Goal: Use online tool/utility

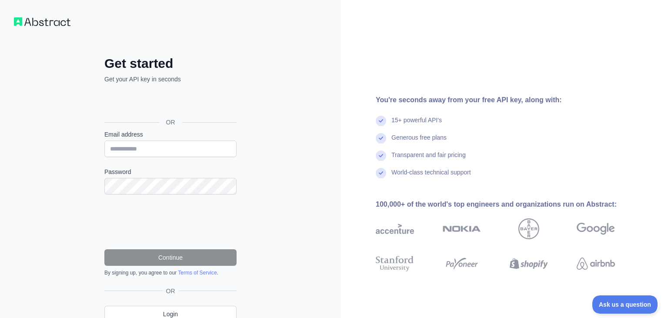
click at [185, 104] on div "Sign in with Google. Opens in new tab" at bounding box center [169, 102] width 130 height 19
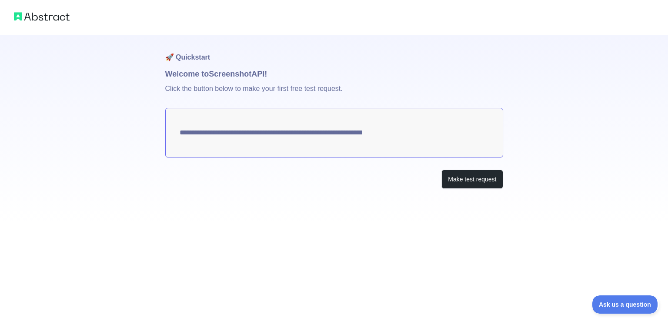
click at [400, 134] on textarea "**********" at bounding box center [334, 133] width 338 height 50
click at [453, 177] on button "Make test request" at bounding box center [471, 180] width 61 height 20
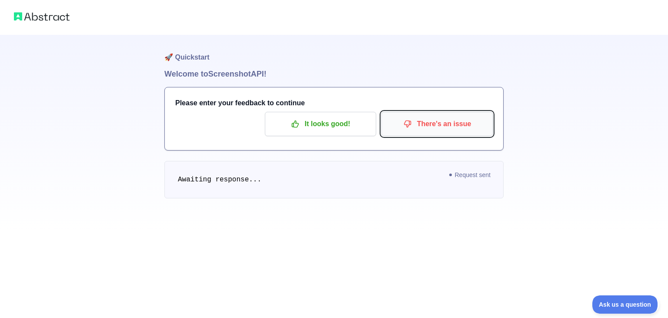
click at [415, 123] on p "There's an issue" at bounding box center [437, 124] width 98 height 15
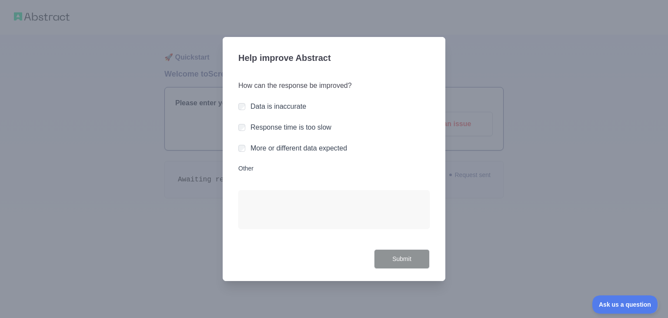
click at [186, 178] on div at bounding box center [334, 159] width 668 height 318
click at [214, 223] on div at bounding box center [334, 159] width 668 height 318
click at [243, 122] on div "How can the response be improved? Data is inaccurate Response time is too slow …" at bounding box center [333, 159] width 191 height 179
click at [388, 262] on button "Submit" at bounding box center [402, 259] width 56 height 20
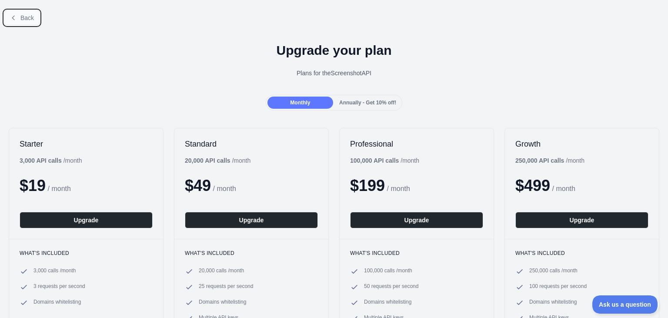
click at [21, 18] on span "Back" at bounding box center [26, 17] width 13 height 7
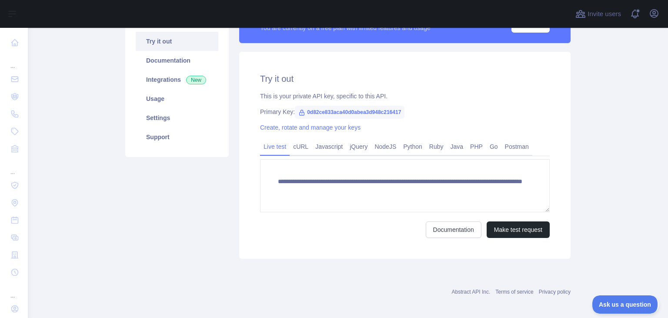
scroll to position [93, 0]
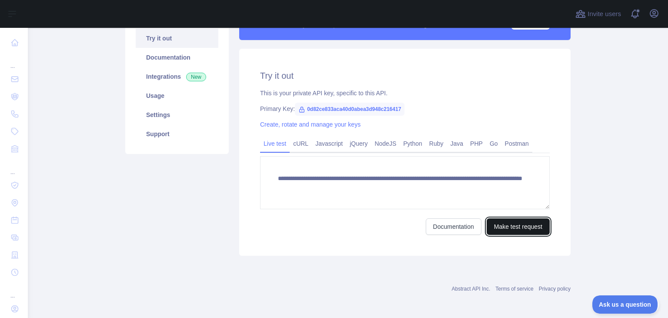
click at [511, 226] on button "Make test request" at bounding box center [517, 226] width 63 height 17
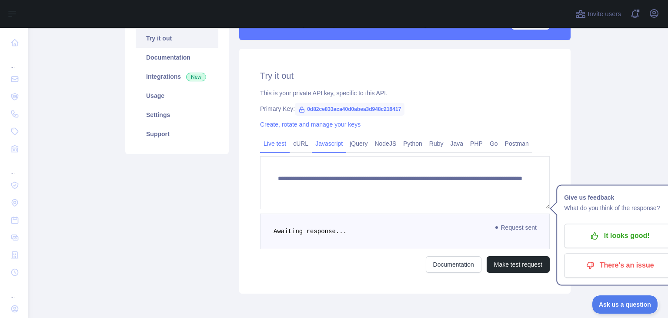
click at [328, 141] on link "Javascript" at bounding box center [329, 144] width 34 height 14
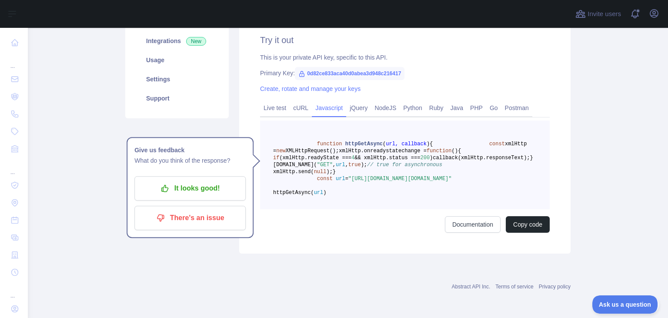
scroll to position [170, 0]
